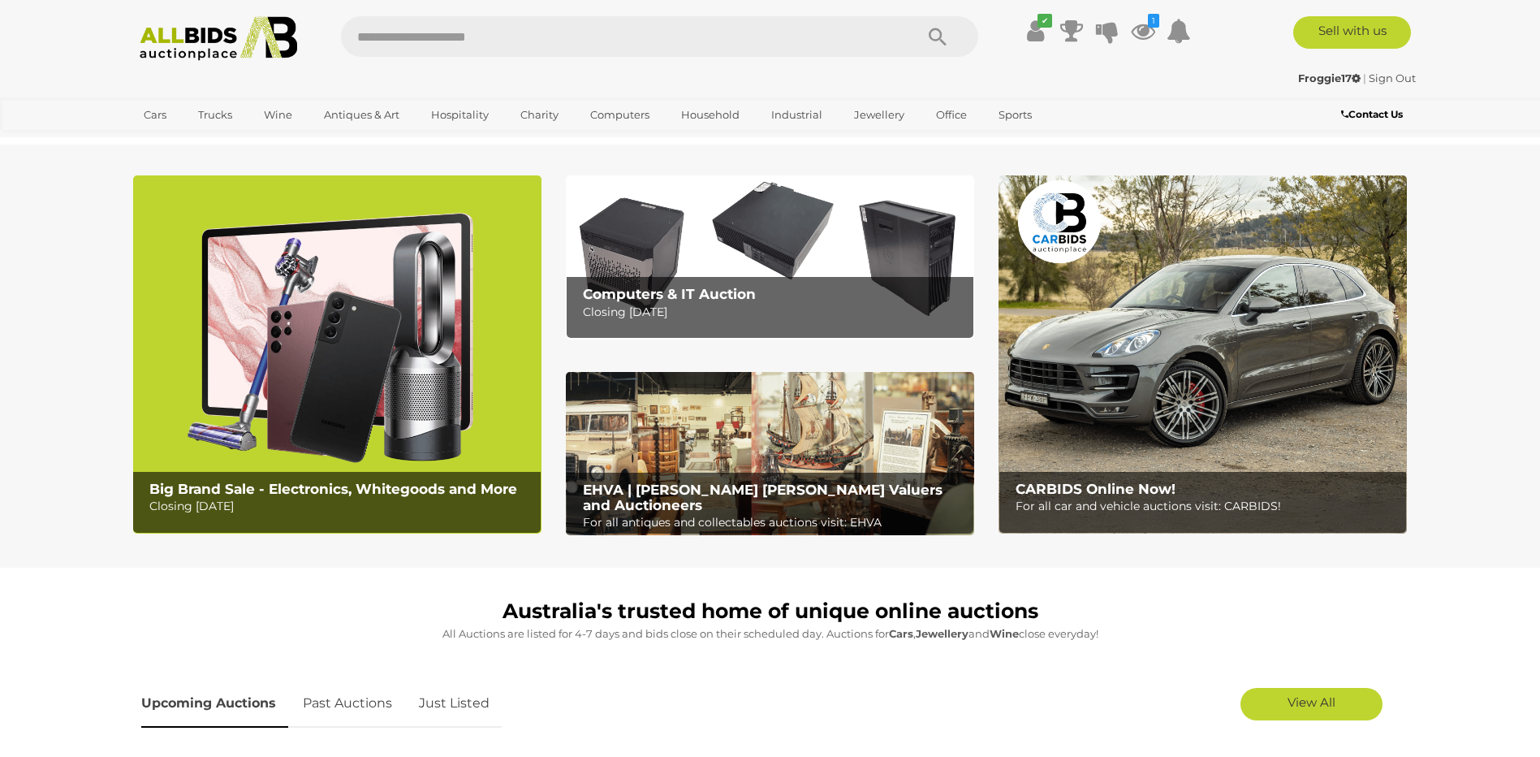
click at [358, 499] on p "Closing Monday 11th August" at bounding box center [340, 506] width 382 height 20
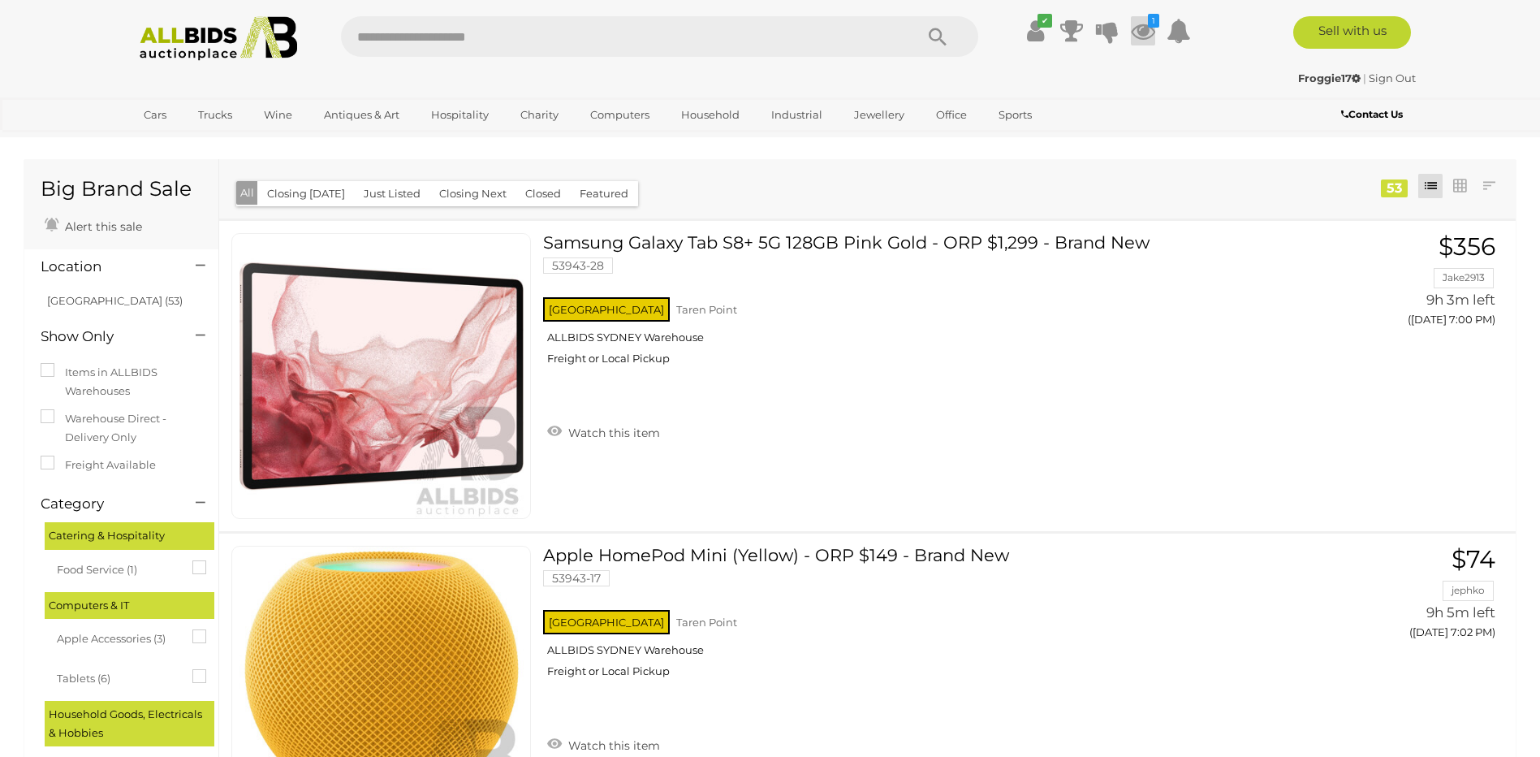
click at [1145, 29] on icon at bounding box center [1143, 30] width 24 height 29
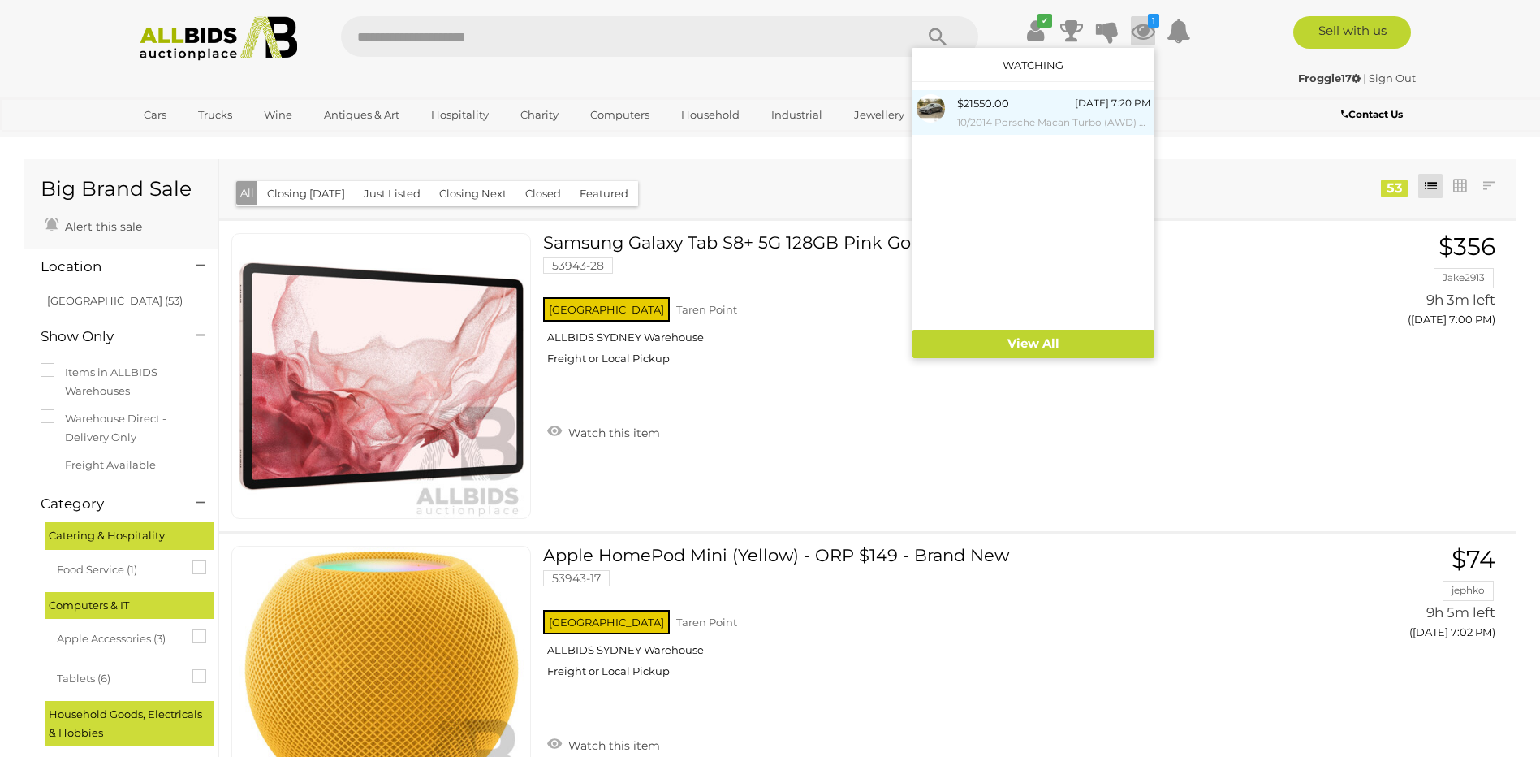
click at [1098, 110] on div "[DATE] 7:20 PM" at bounding box center [1113, 103] width 76 height 18
